Goal: Information Seeking & Learning: Check status

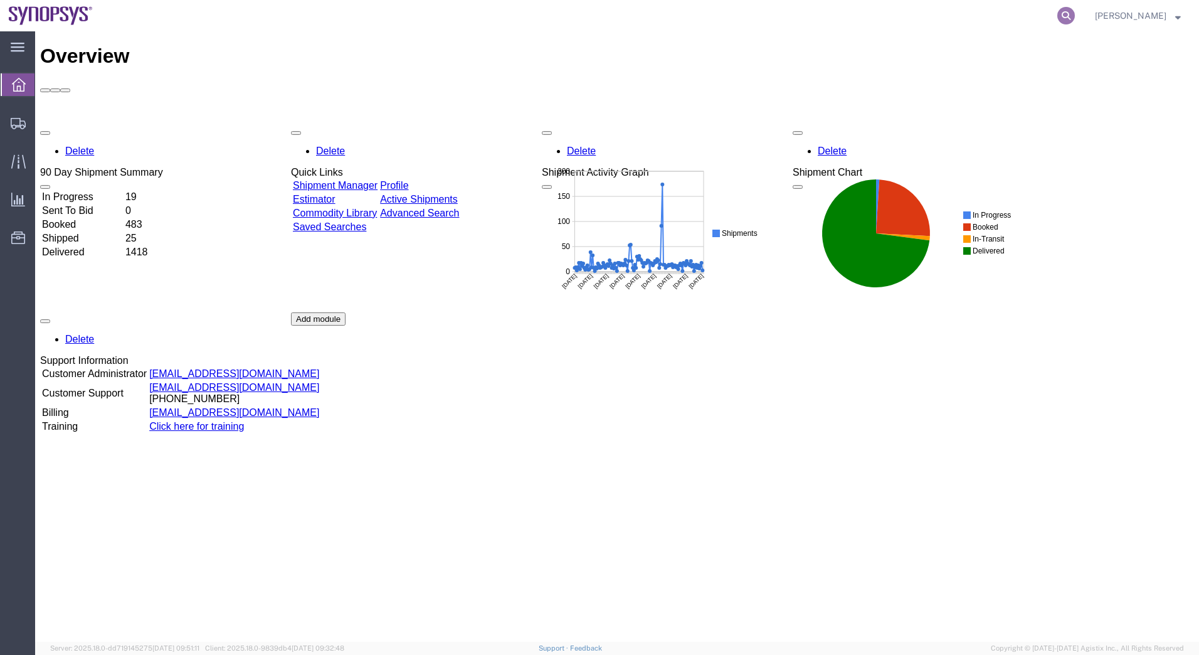
click at [1067, 19] on icon at bounding box center [1066, 16] width 18 height 18
click at [959, 25] on input "search" at bounding box center [866, 16] width 381 height 30
type input "56762787"
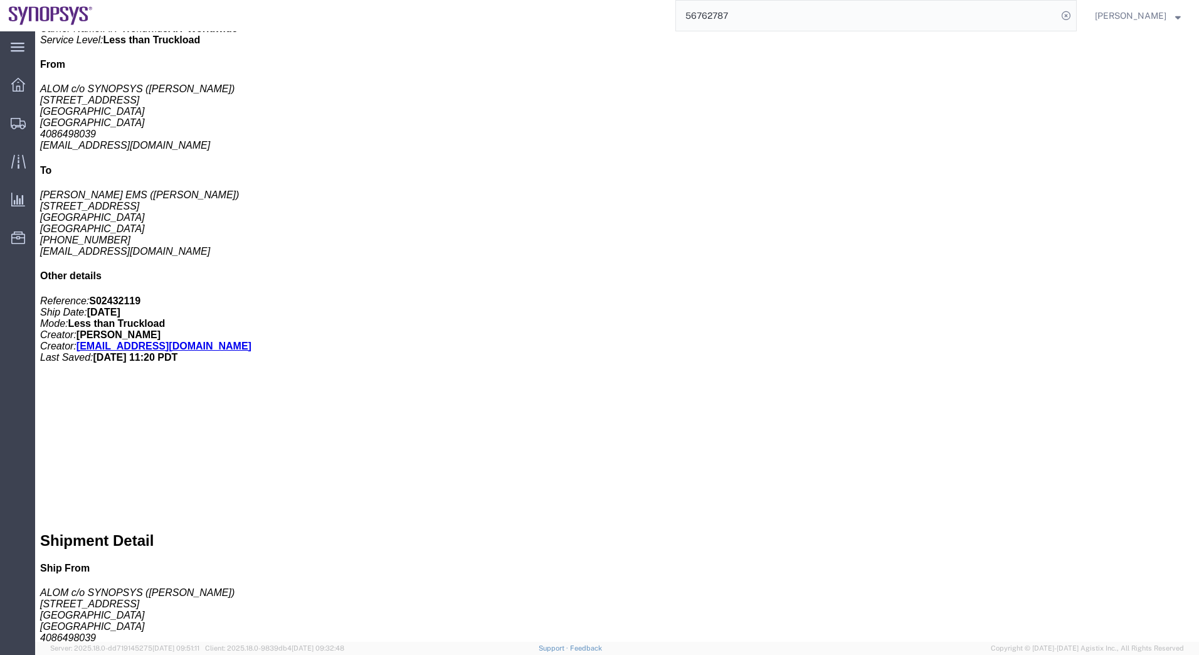
scroll to position [314, 0]
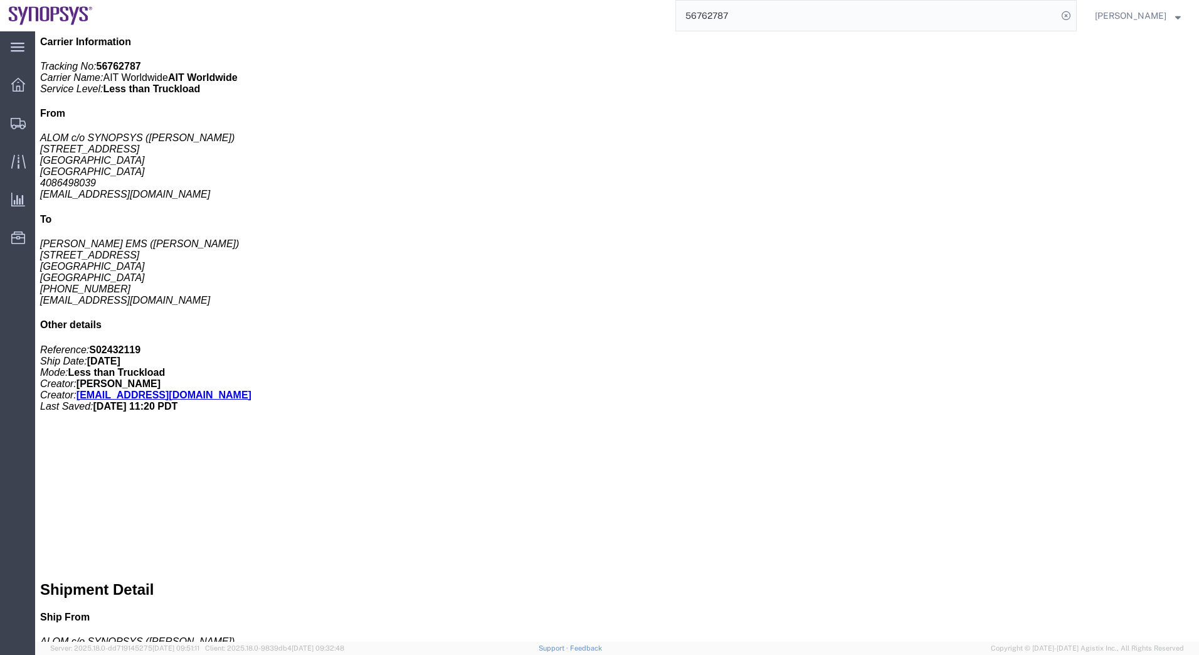
click link "Documents"
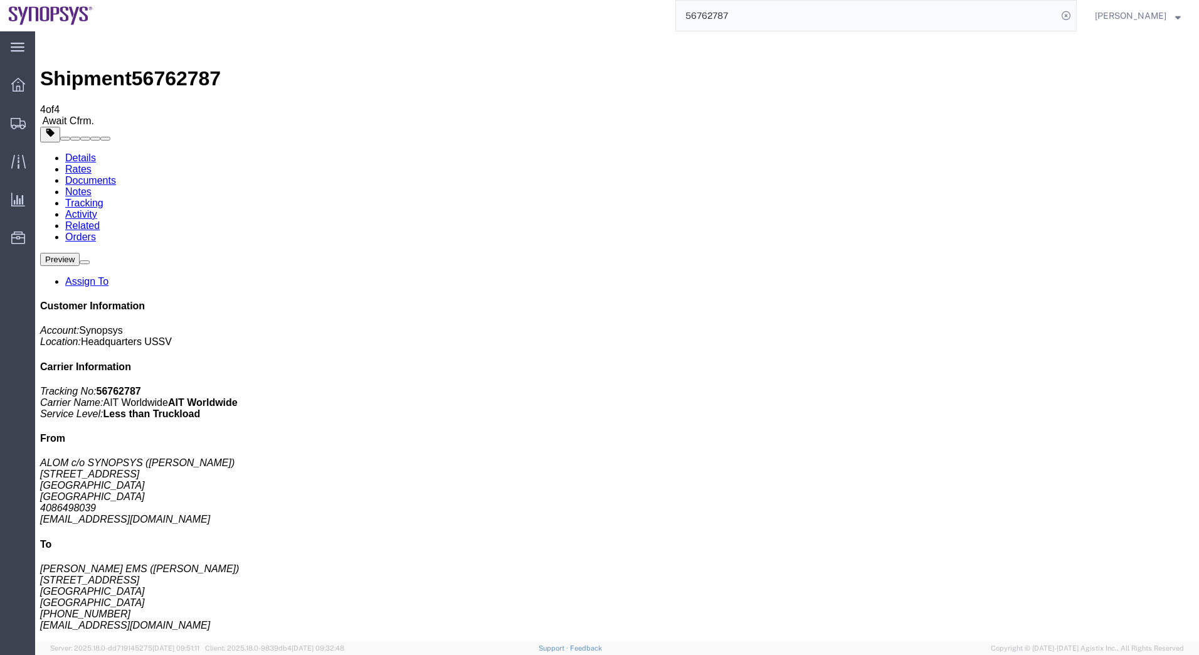
checkbox input "false"
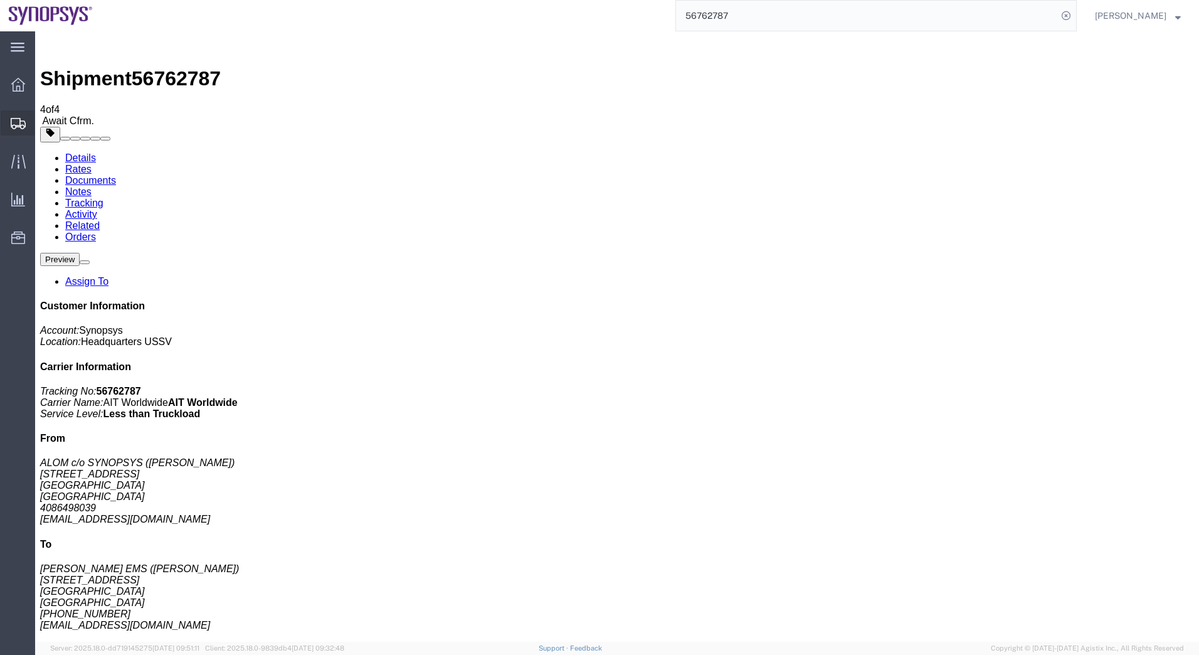
click at [15, 125] on icon at bounding box center [18, 123] width 15 height 11
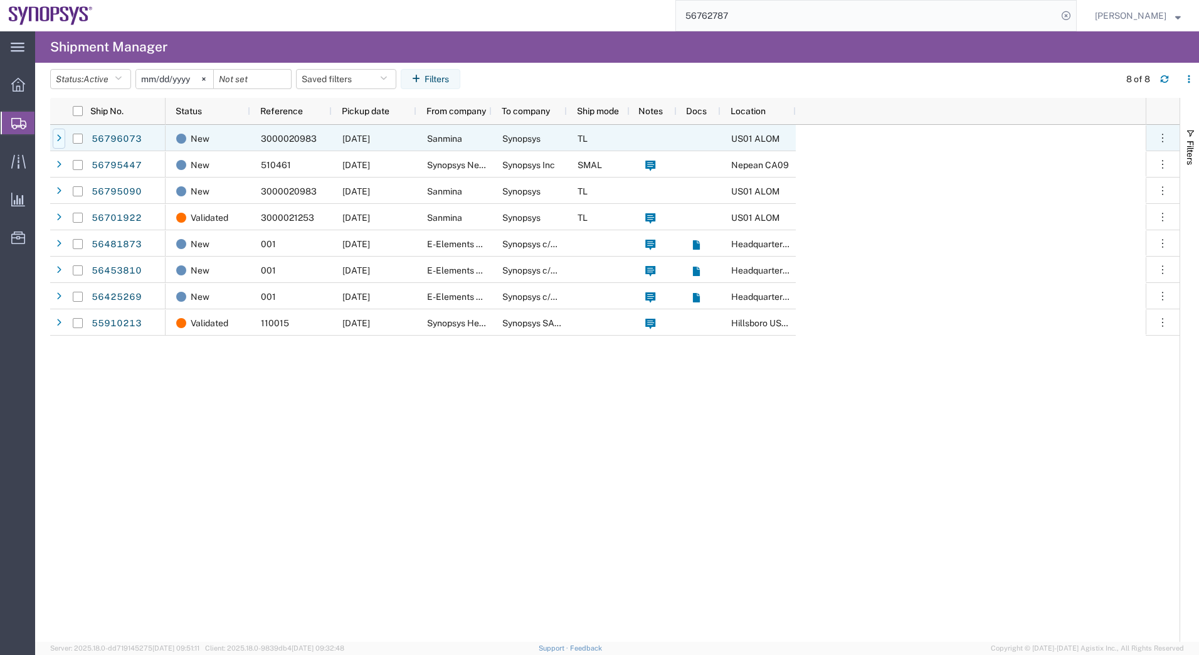
click at [60, 135] on icon at bounding box center [58, 138] width 5 height 9
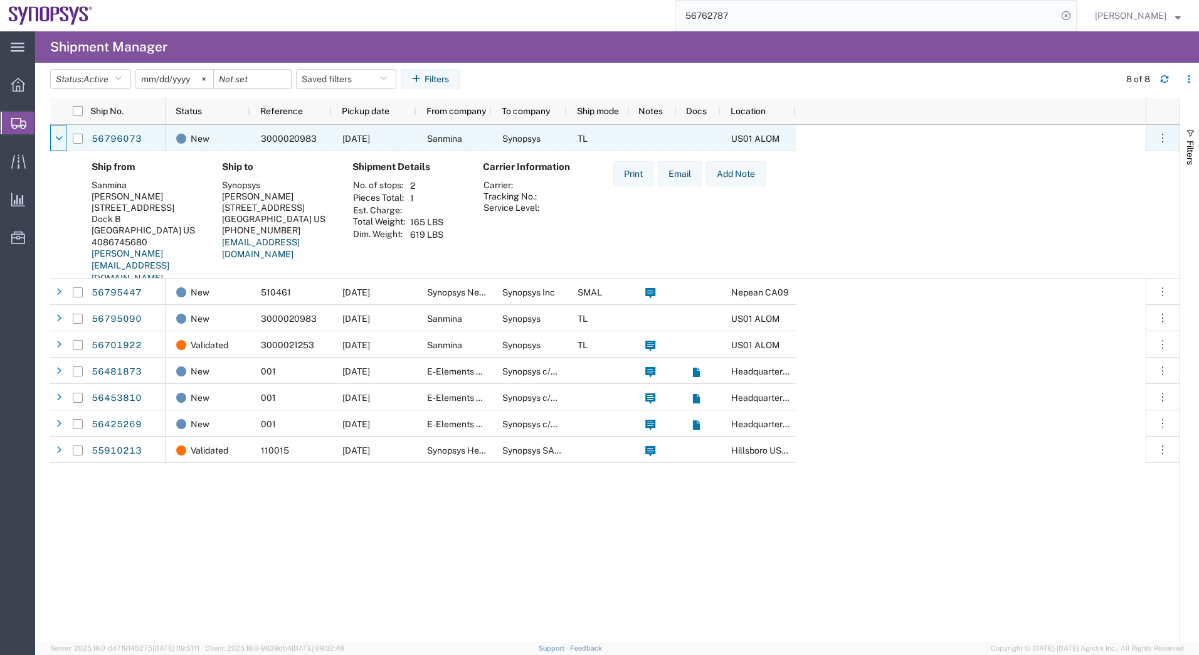
drag, startPoint x: 54, startPoint y: 144, endPoint x: 59, endPoint y: 139, distance: 6.7
click at [55, 143] on div at bounding box center [59, 139] width 13 height 20
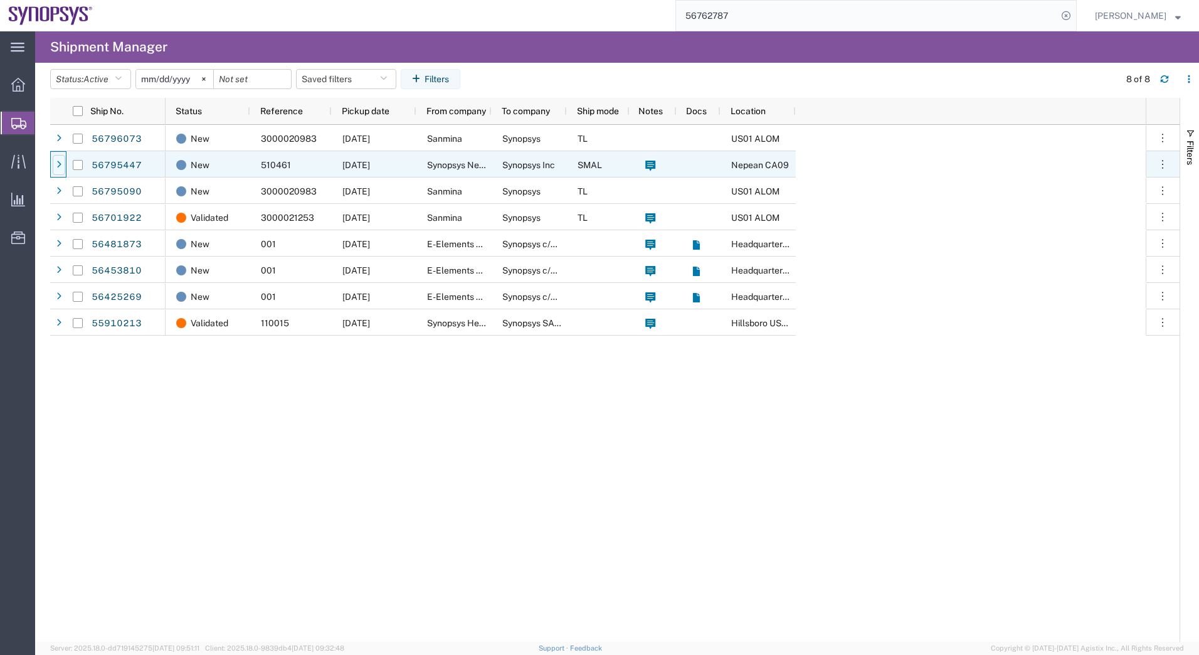
click at [60, 165] on icon at bounding box center [58, 165] width 5 height 9
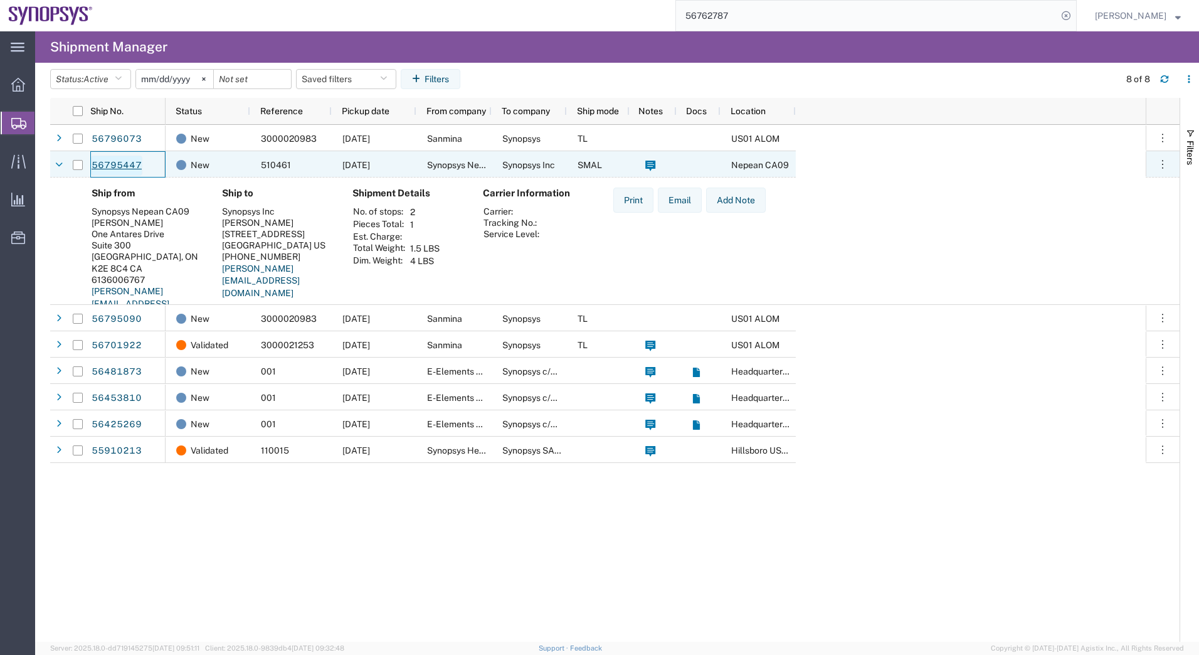
click at [113, 165] on link "56795447" at bounding box center [116, 166] width 51 height 20
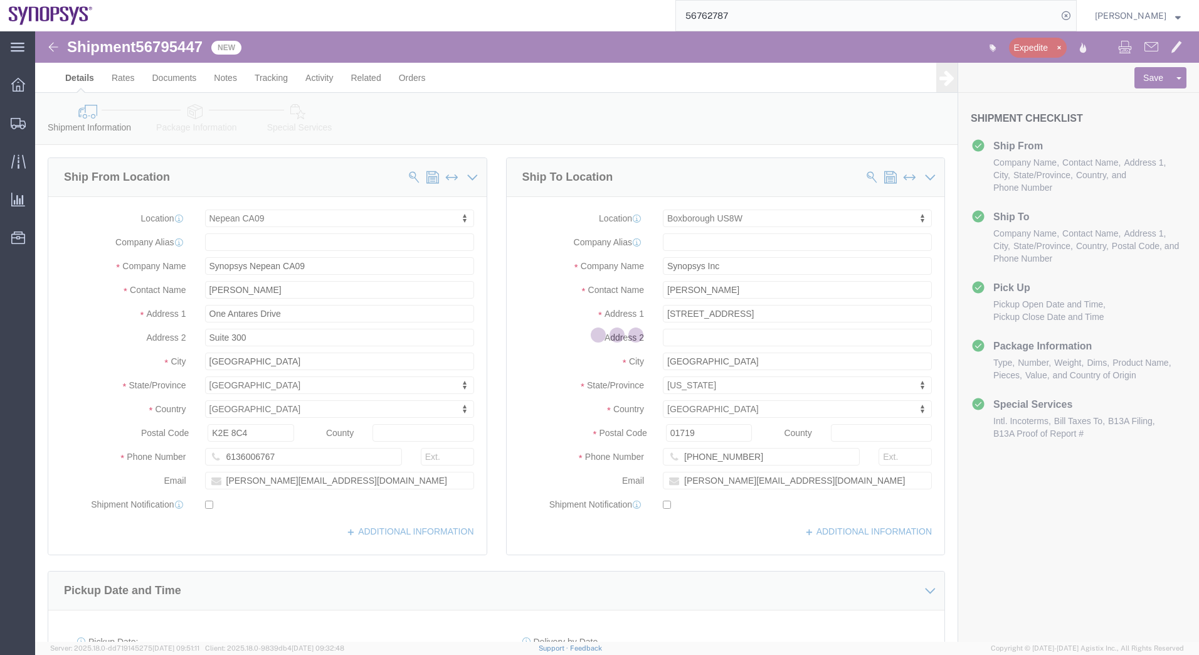
select select "63079"
select select "63185"
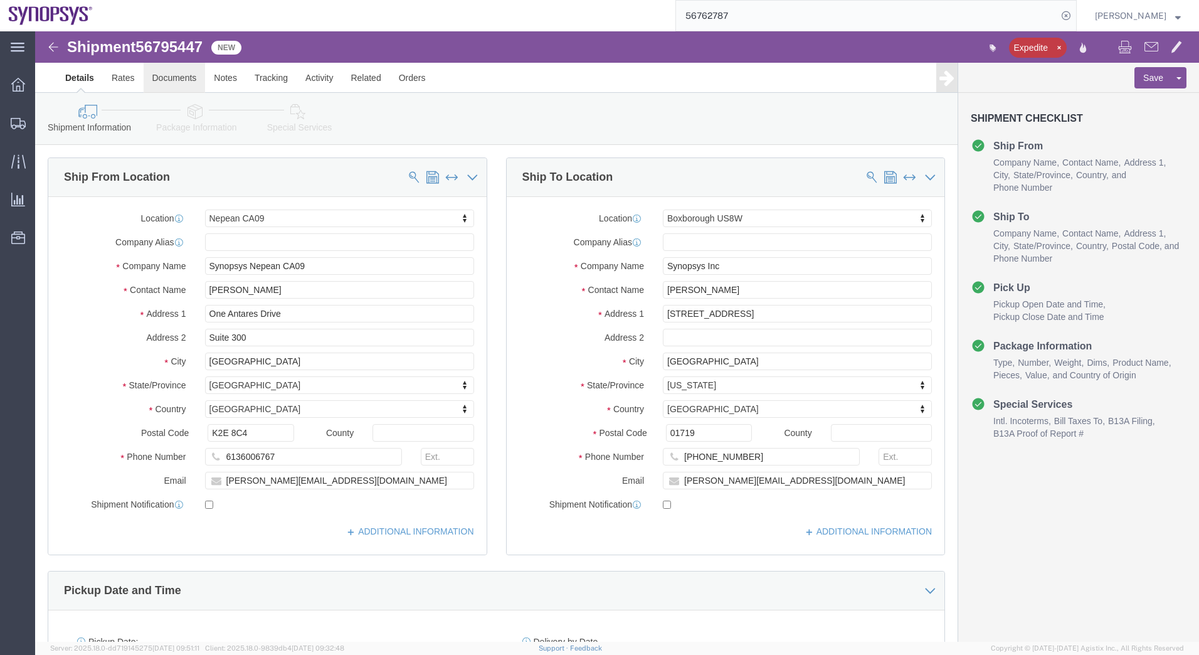
click link "Documents"
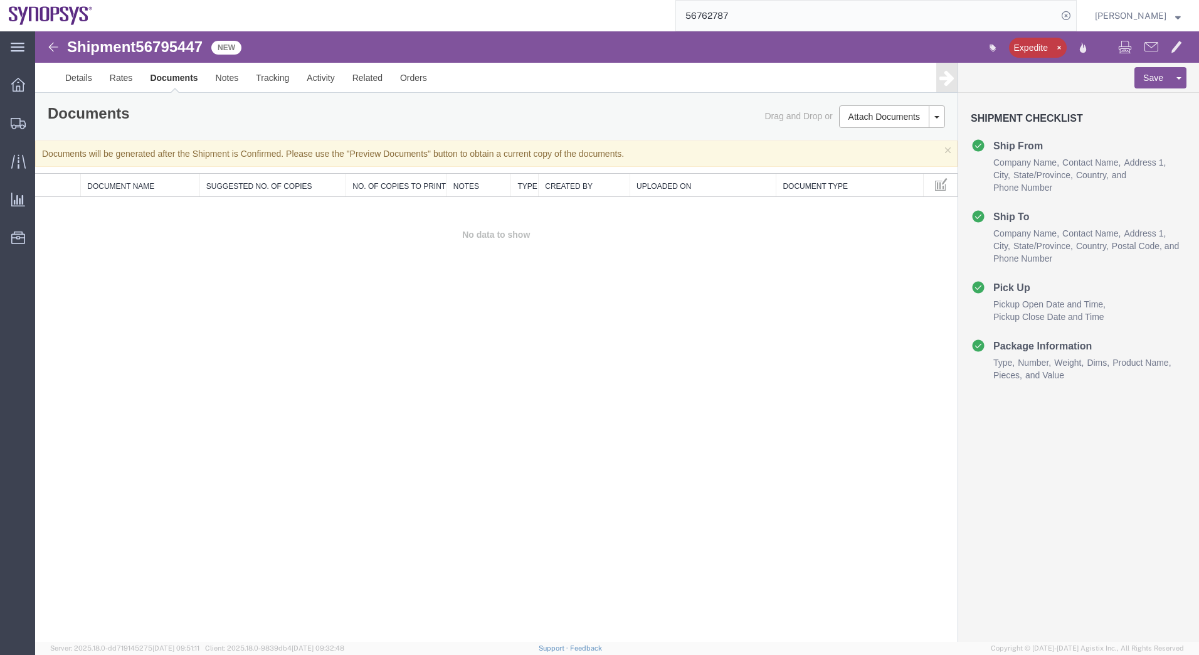
click at [278, 241] on td "No data to show" at bounding box center [496, 235] width 922 height 76
click at [895, 213] on link "Preview Documents" at bounding box center [890, 213] width 108 height 19
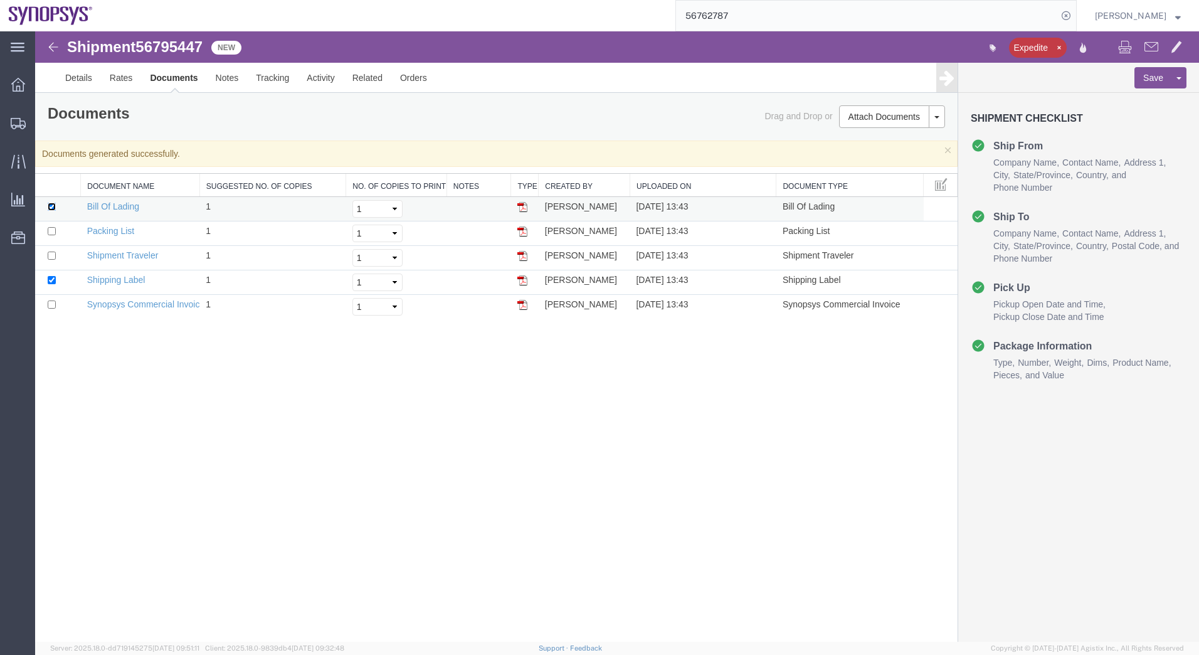
click at [50, 203] on input "checkbox" at bounding box center [52, 207] width 8 height 8
checkbox input "false"
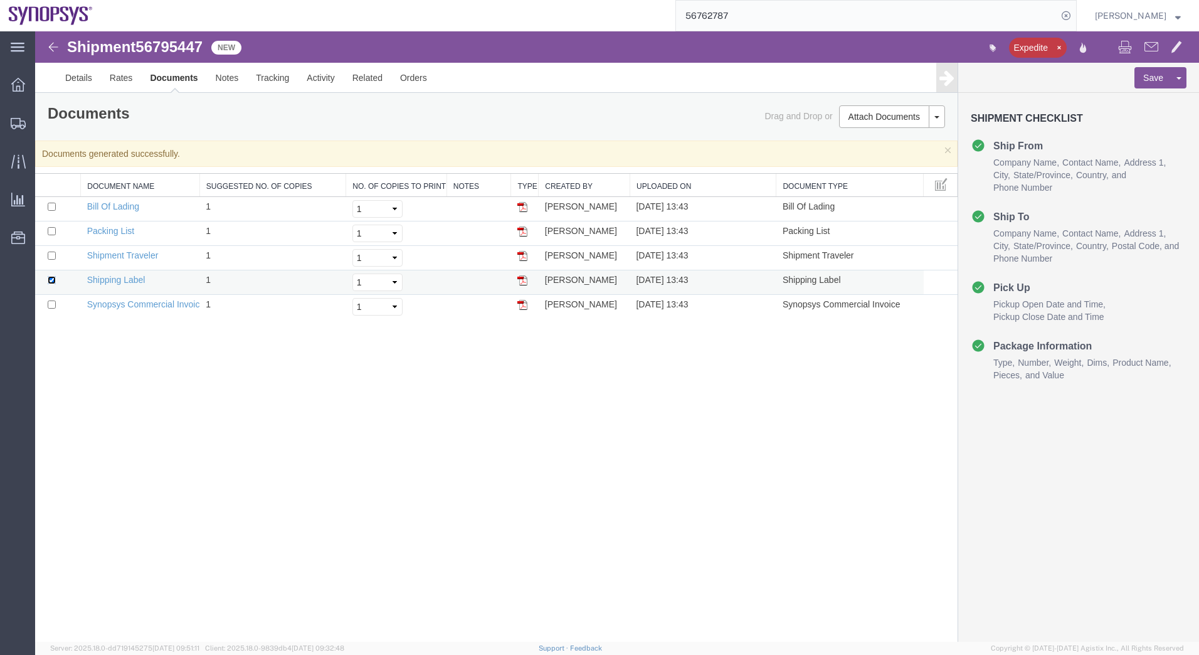
click at [53, 281] on input "checkbox" at bounding box center [52, 280] width 8 height 8
checkbox input "false"
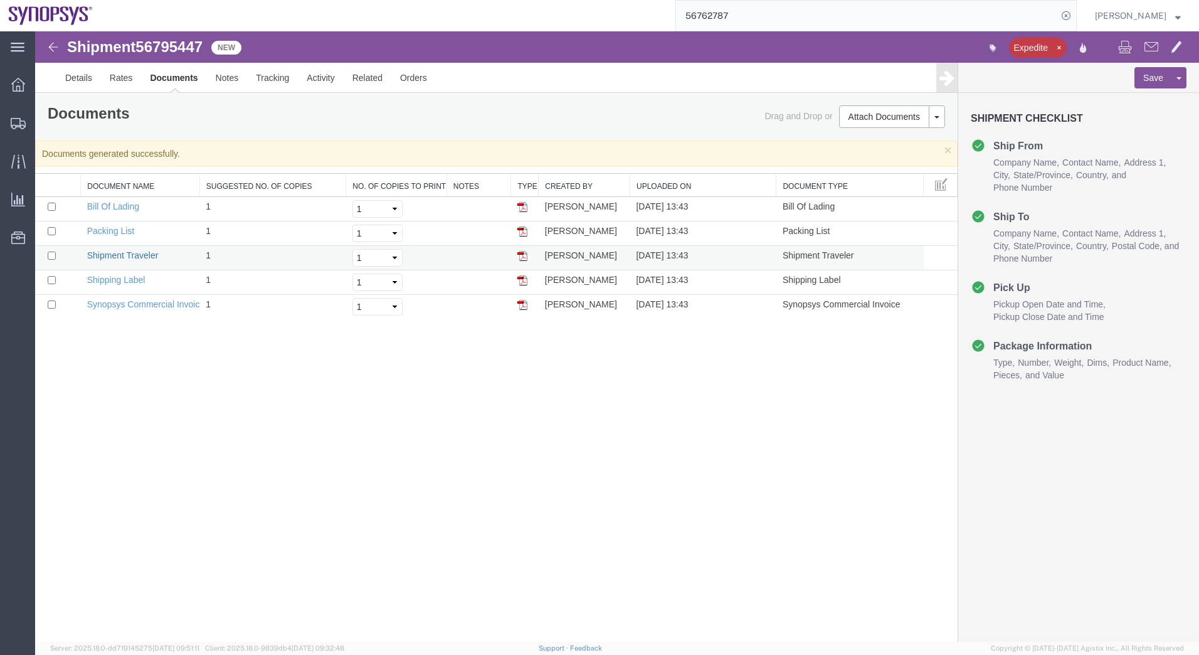
click at [125, 253] on link "Shipment Traveler" at bounding box center [122, 255] width 71 height 10
click at [1062, 13] on icon at bounding box center [1066, 16] width 18 height 18
click at [28, 166] on div at bounding box center [18, 161] width 35 height 25
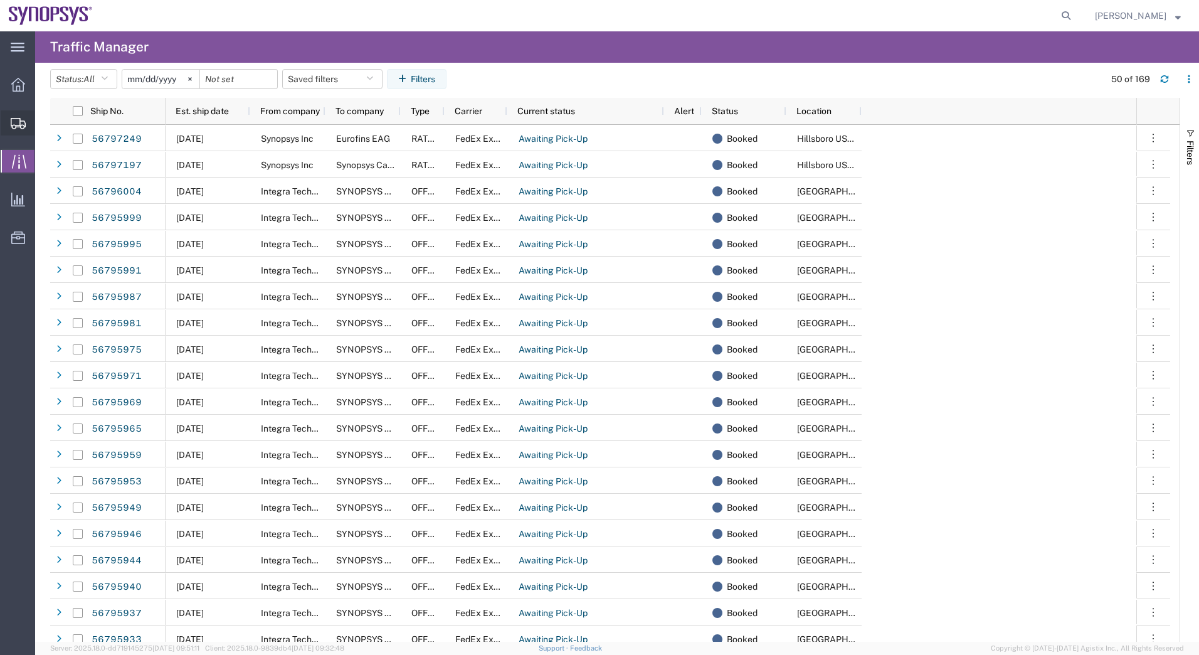
click at [18, 124] on icon at bounding box center [18, 123] width 15 height 11
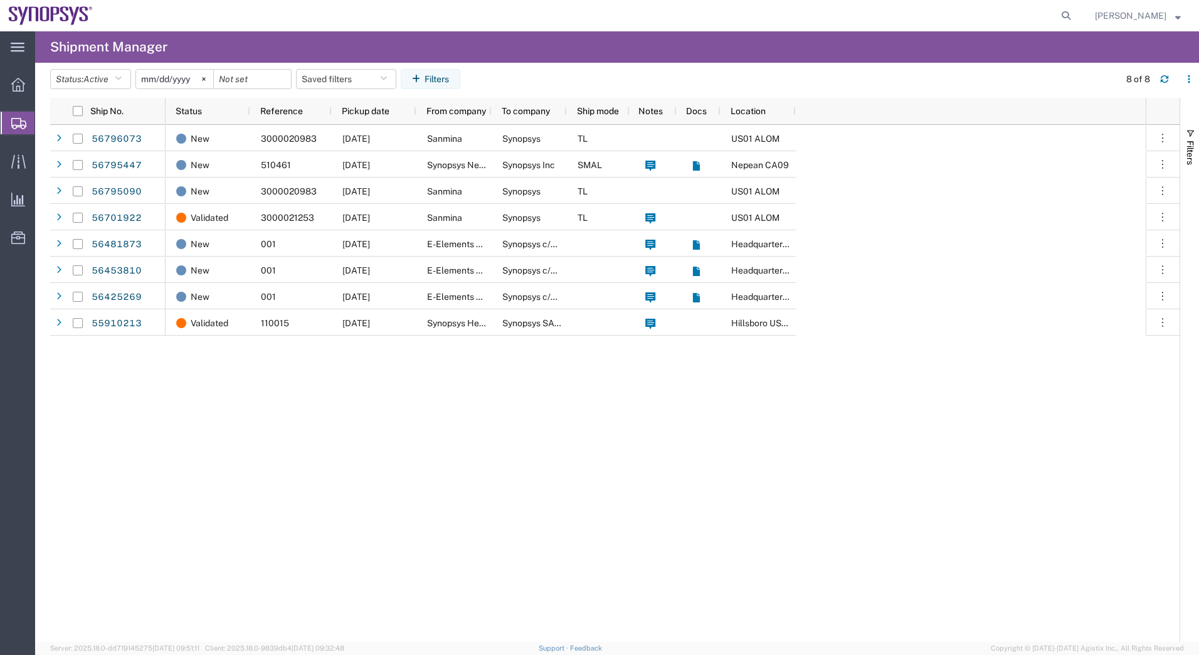
click at [0, 0] on span "Shipment Manager" at bounding box center [0, 0] width 0 height 0
click at [458, 411] on div "New 3000020983 [DATE] Sanmina Synopsys TL US01 ALOM New 510461 [DATE] Synopsys …" at bounding box center [656, 383] width 980 height 517
